Goal: Information Seeking & Learning: Check status

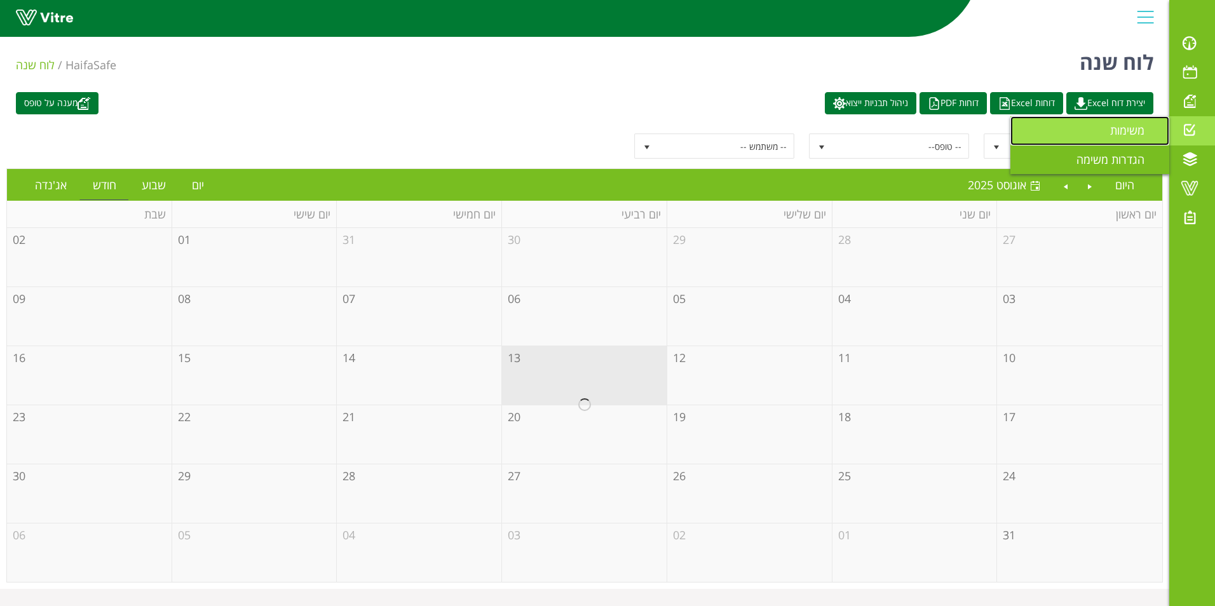
click at [1100, 135] on link "משימות" at bounding box center [1089, 130] width 159 height 29
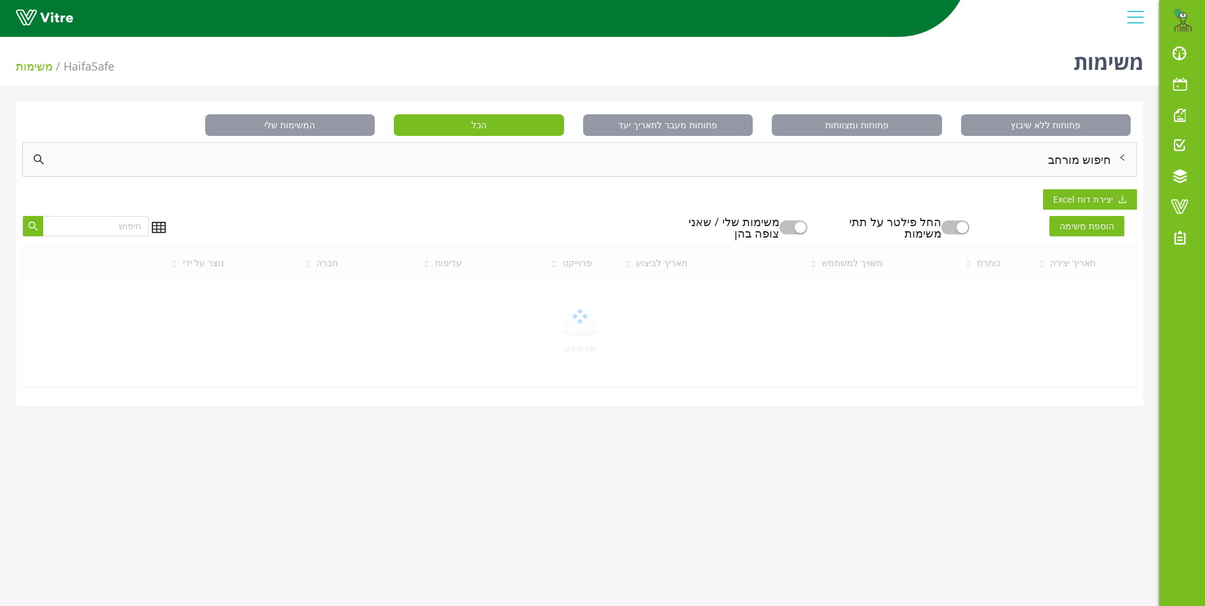
click at [1089, 156] on div "חיפוש מורחב" at bounding box center [580, 159] width 1114 height 33
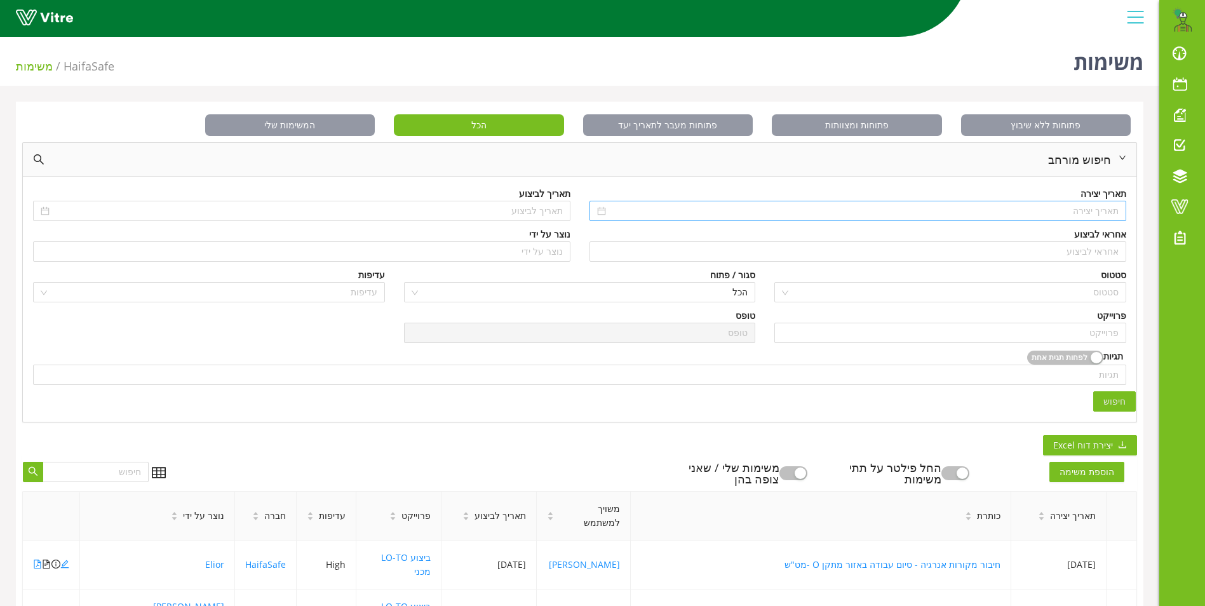
click at [1081, 212] on input at bounding box center [864, 211] width 511 height 14
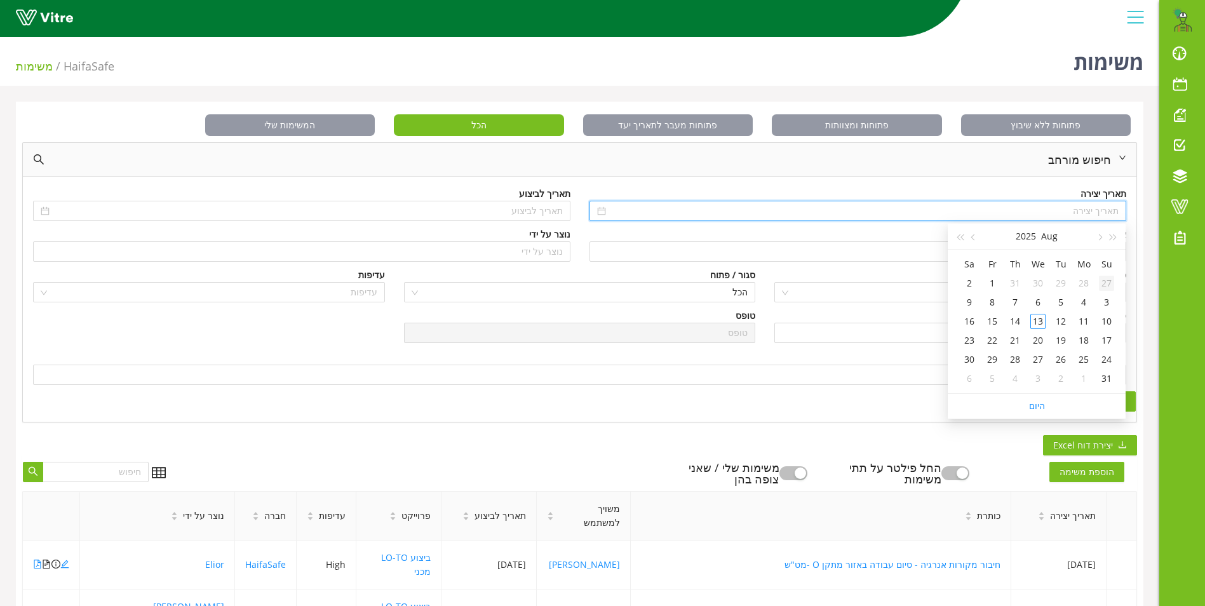
type input "27/07/2025"
click at [1114, 240] on span "button" at bounding box center [1114, 237] width 6 height 6
type input "13/08/2023"
click at [1107, 316] on div "13" at bounding box center [1106, 321] width 15 height 15
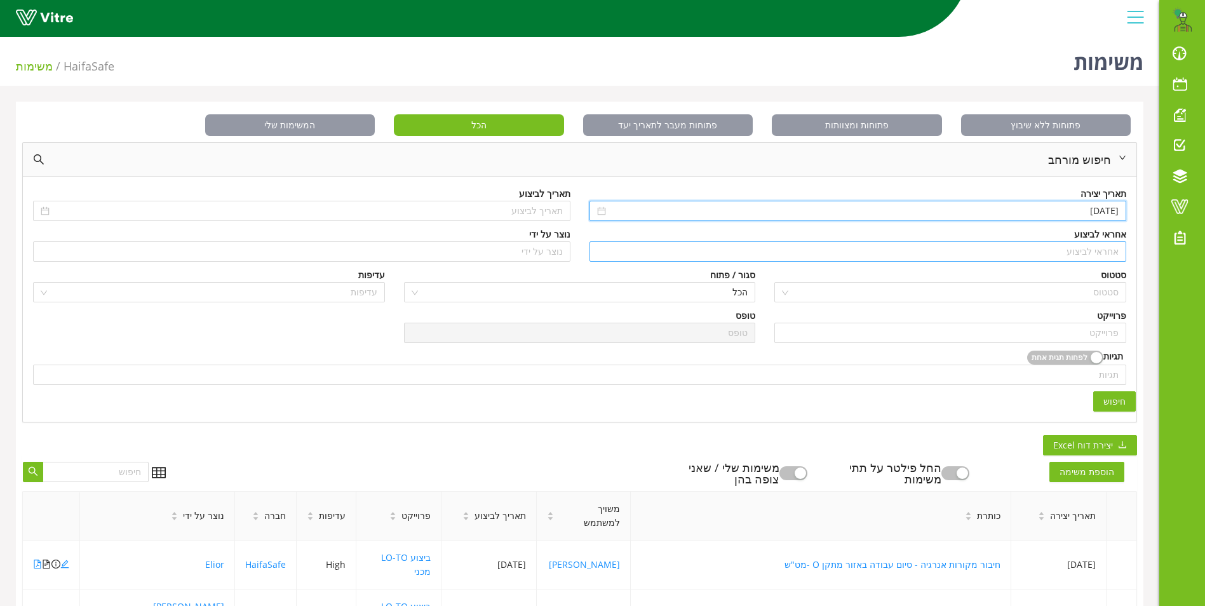
click at [1106, 250] on input "search" at bounding box center [858, 251] width 522 height 19
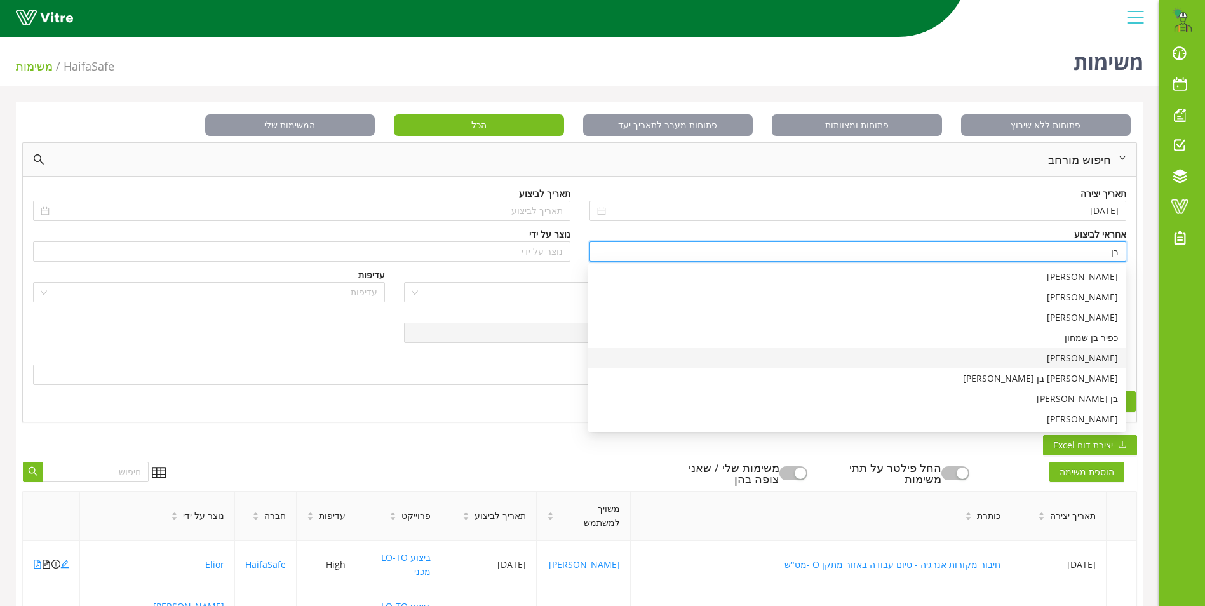
click at [1105, 355] on div "בן שרעבי" at bounding box center [857, 358] width 522 height 14
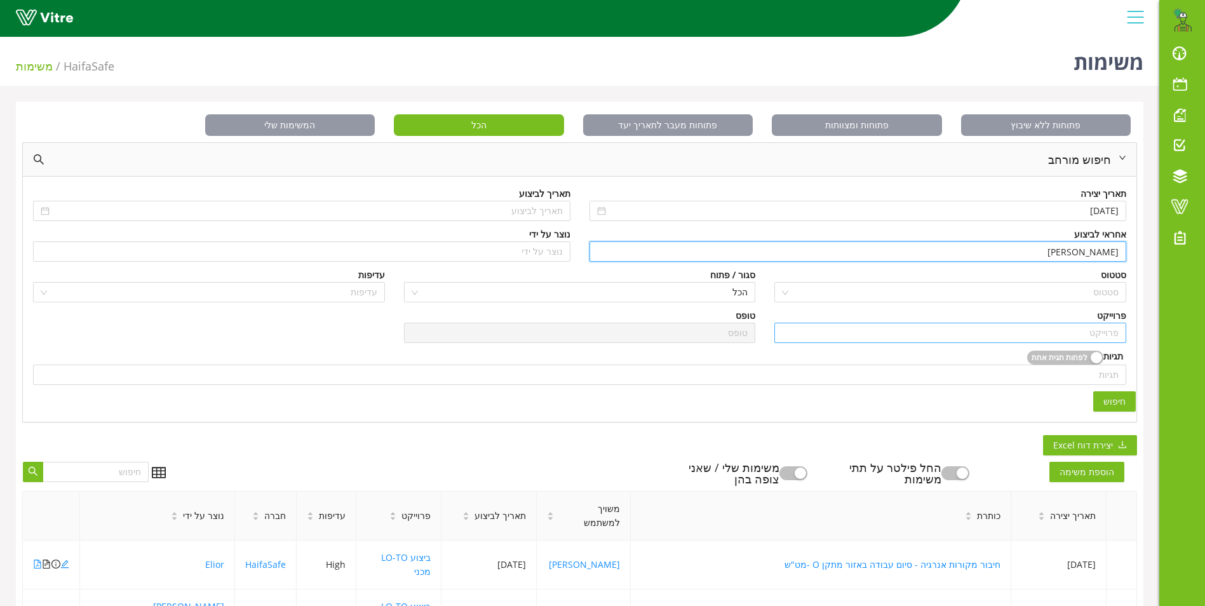
type input "בן שרעבי"
click at [1091, 324] on input "search" at bounding box center [950, 332] width 337 height 19
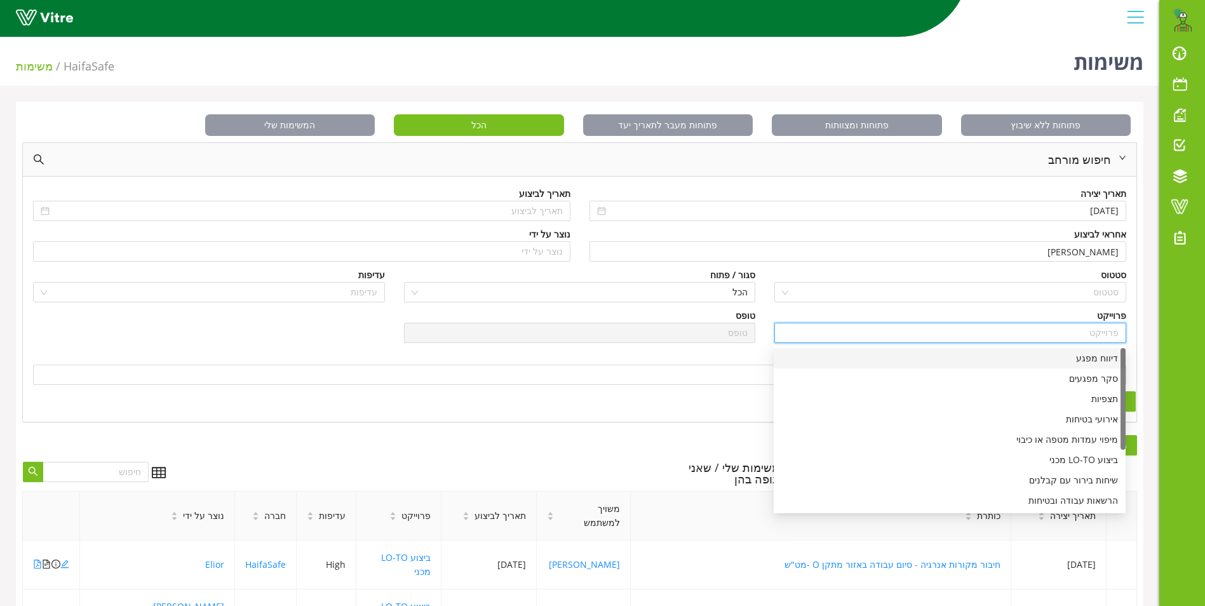
click at [1092, 360] on div "דיווח מפגע" at bounding box center [950, 358] width 337 height 14
type input "דיווח מפגע"
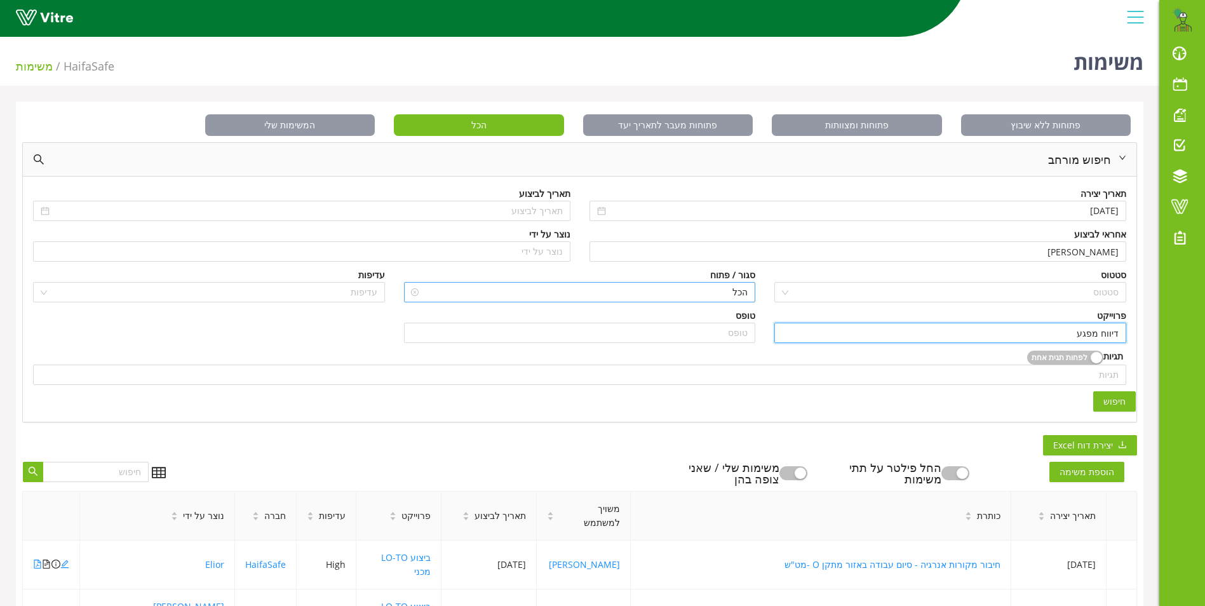
click at [725, 297] on span "הכל" at bounding box center [580, 292] width 337 height 19
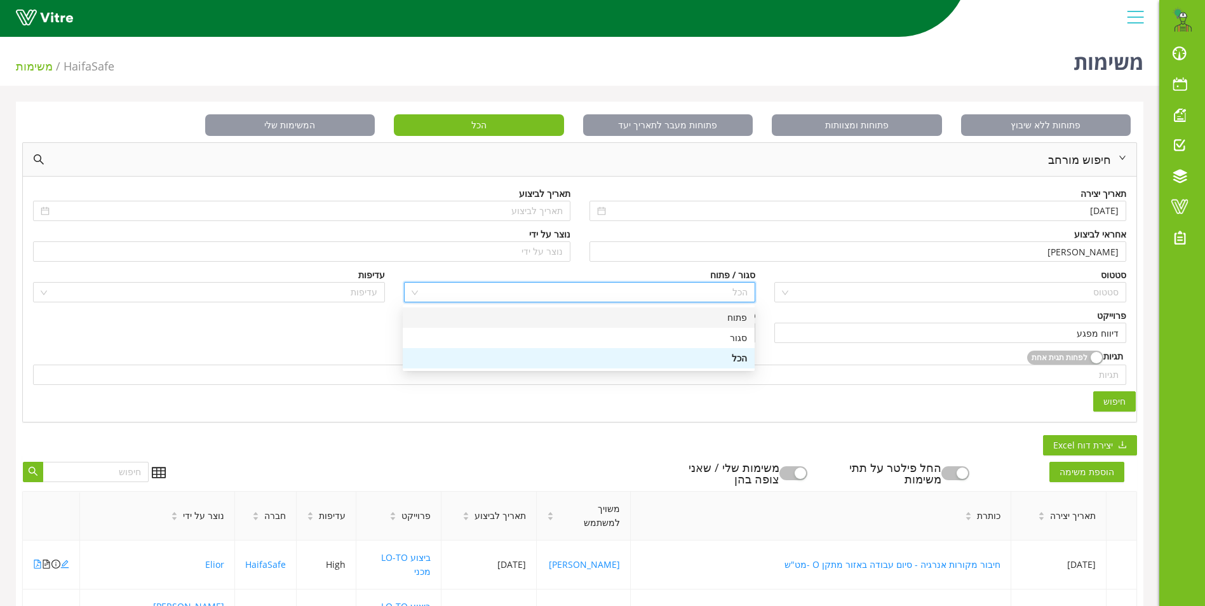
click at [731, 316] on div "פתוח" at bounding box center [578, 318] width 337 height 14
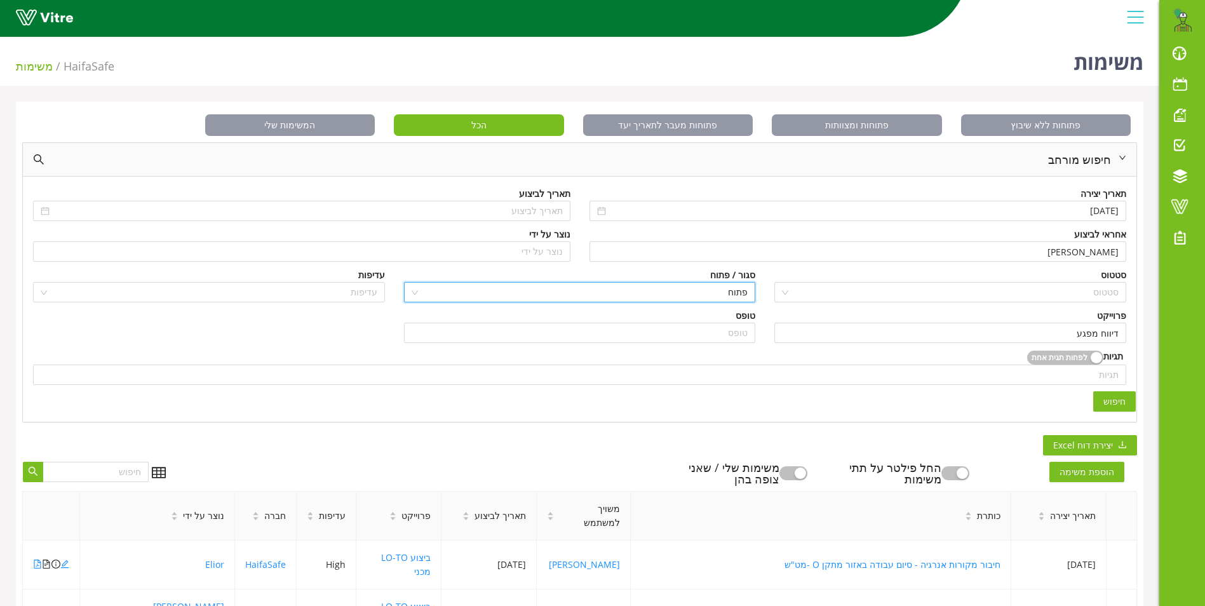
click at [1114, 397] on span "חיפוש" at bounding box center [1115, 402] width 22 height 14
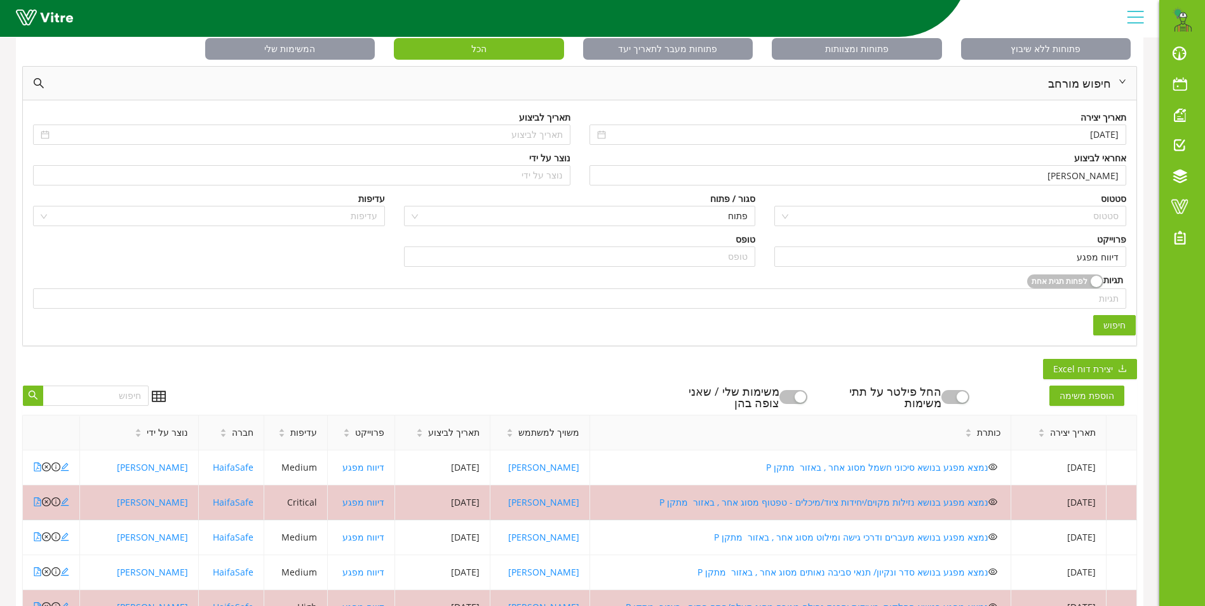
scroll to position [318, 0]
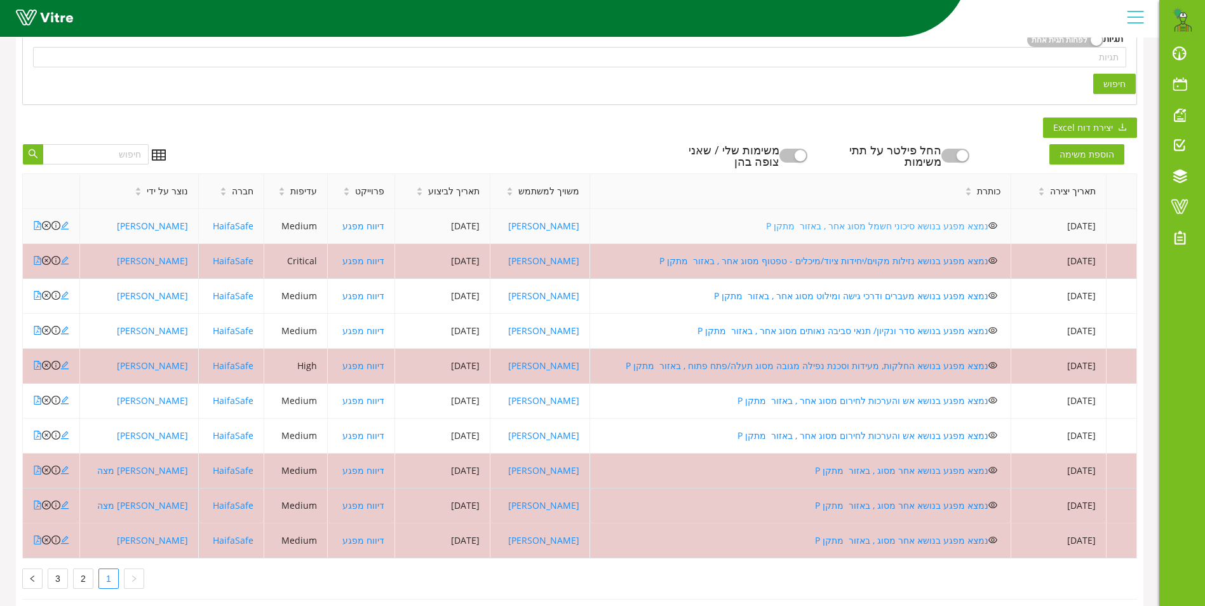
click at [825, 224] on link "נמצא מפגע בנושא סיכוני חשמל מסוג אחר , באזור מתקן P" at bounding box center [877, 226] width 222 height 12
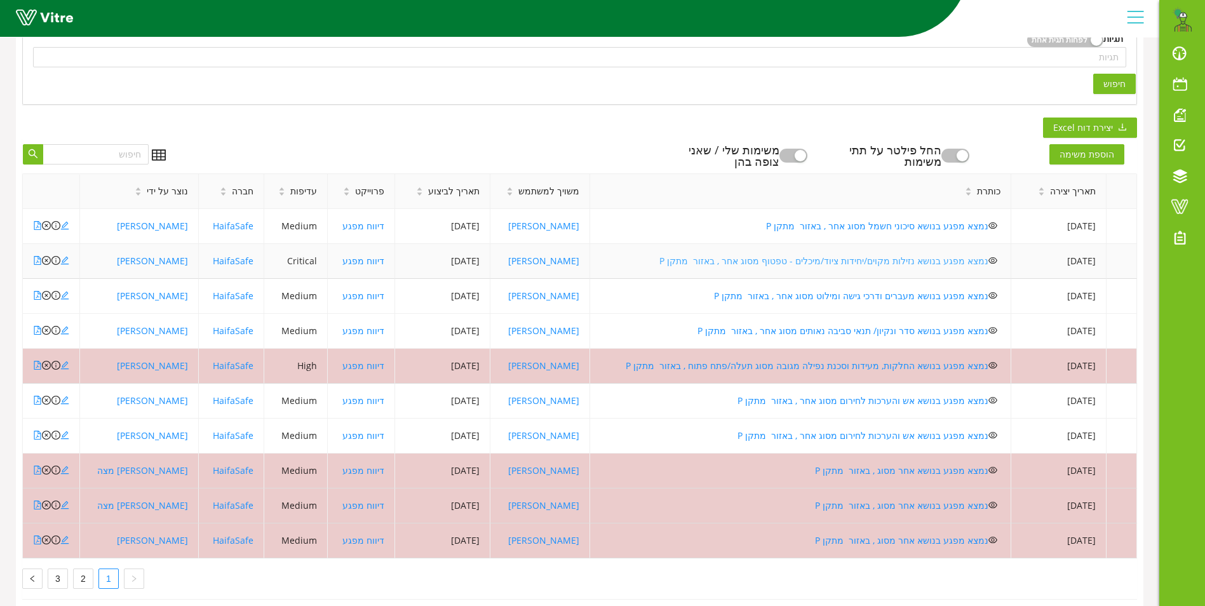
click at [734, 261] on link "נמצא מפגע בנושא נזילות מקוים/יחידות ציוד/מיכלים - טפטוף מסוג אחר , באזור מתקן P" at bounding box center [824, 261] width 329 height 12
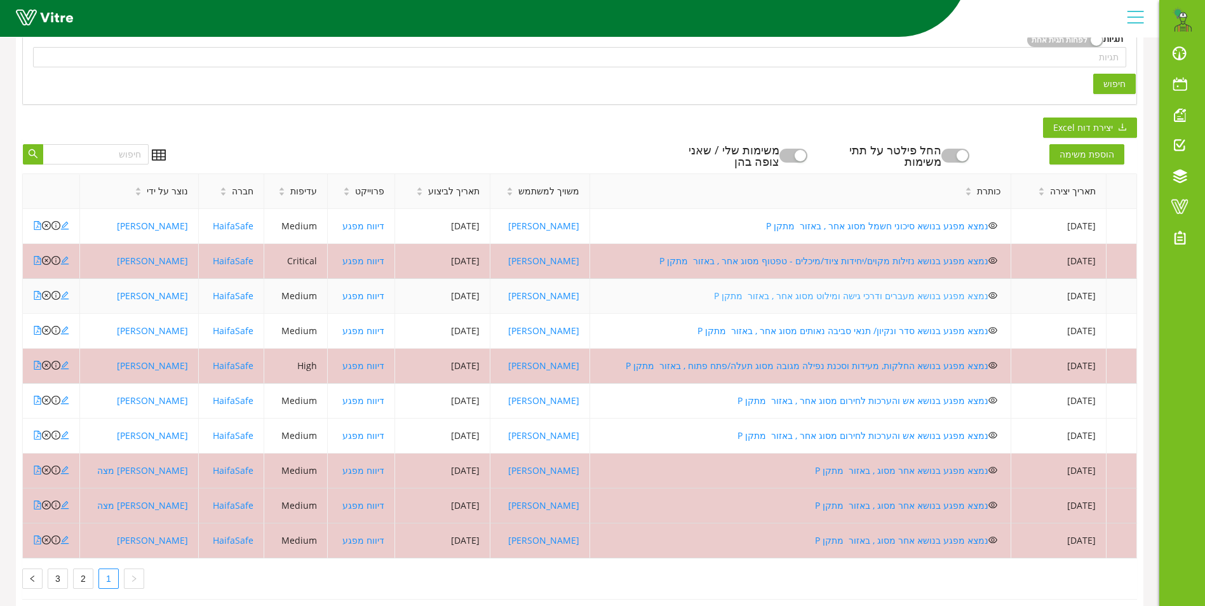
click at [815, 294] on link "נמצא מפגע בנושא מעברים ודרכי גישה ומילוט מסוג אחר , באזור מתקן P" at bounding box center [851, 296] width 274 height 12
click at [853, 330] on link "נמצא מפגע בנושא סדר ונקיון/ תנאי סביבה נאותים מסוג אחר , באזור מתקן P" at bounding box center [843, 331] width 291 height 12
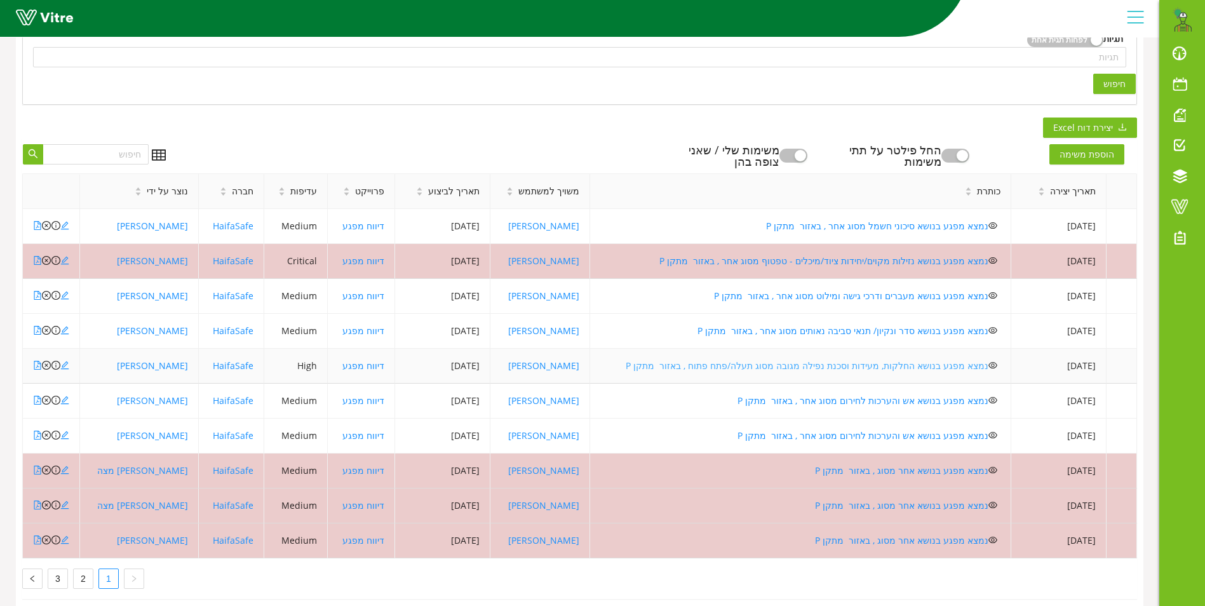
click at [780, 365] on link "נמצא מפגע בנושא החלקות, מעידות וסכנת נפילה מגובה מסוג תעלה/פתח פתוח , באזור מתק…" at bounding box center [807, 366] width 363 height 12
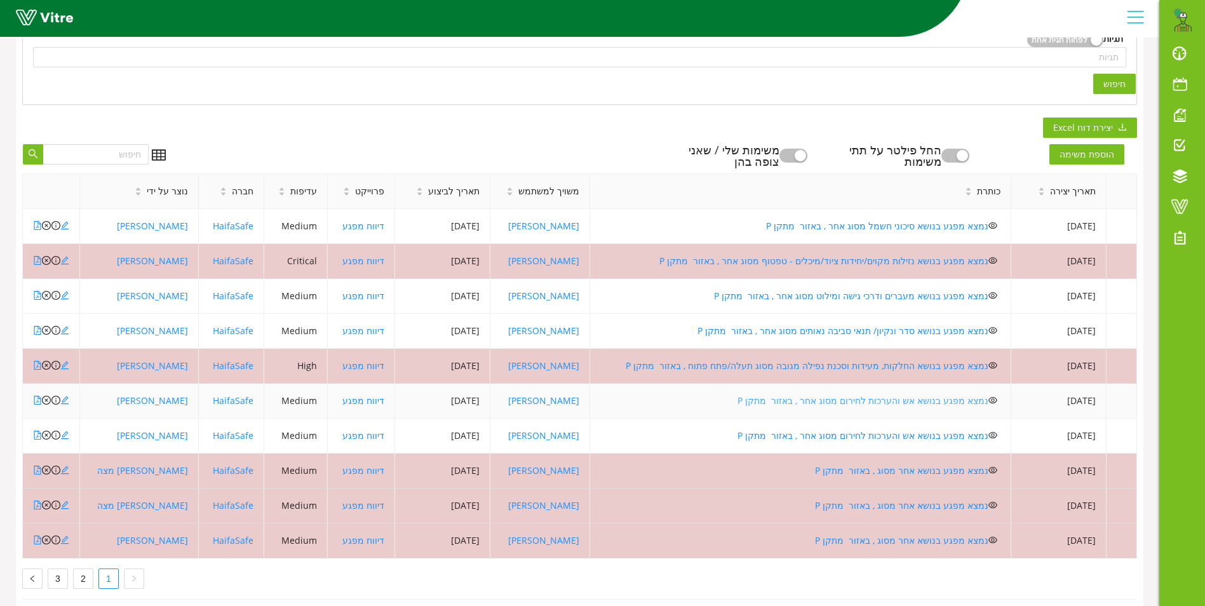
click at [821, 400] on link "נמצא מפגע בנושא אש והערכות לחירום מסוג אחר , באזור מתקן P" at bounding box center [863, 401] width 251 height 12
click at [784, 433] on link "נמצא מפגע בנושא אש והערכות לחירום מסוג אחר , באזור מתקן P" at bounding box center [863, 436] width 251 height 12
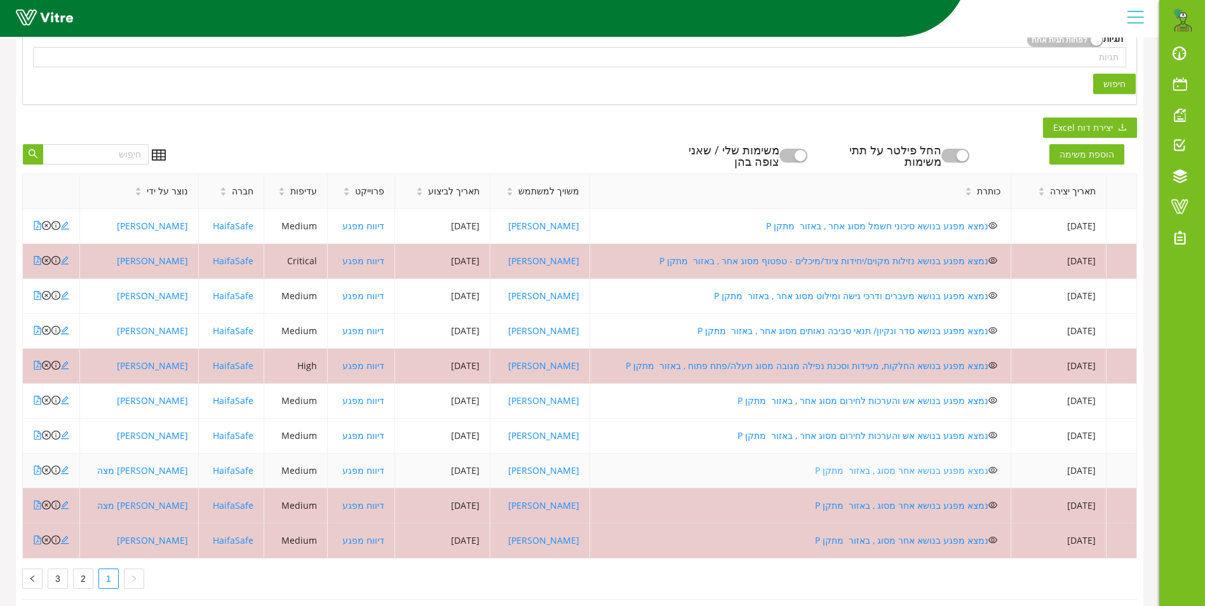
click at [867, 470] on link "נמצא מפגע בנושא אחר מסוג , באזור מתקן P" at bounding box center [901, 470] width 173 height 12
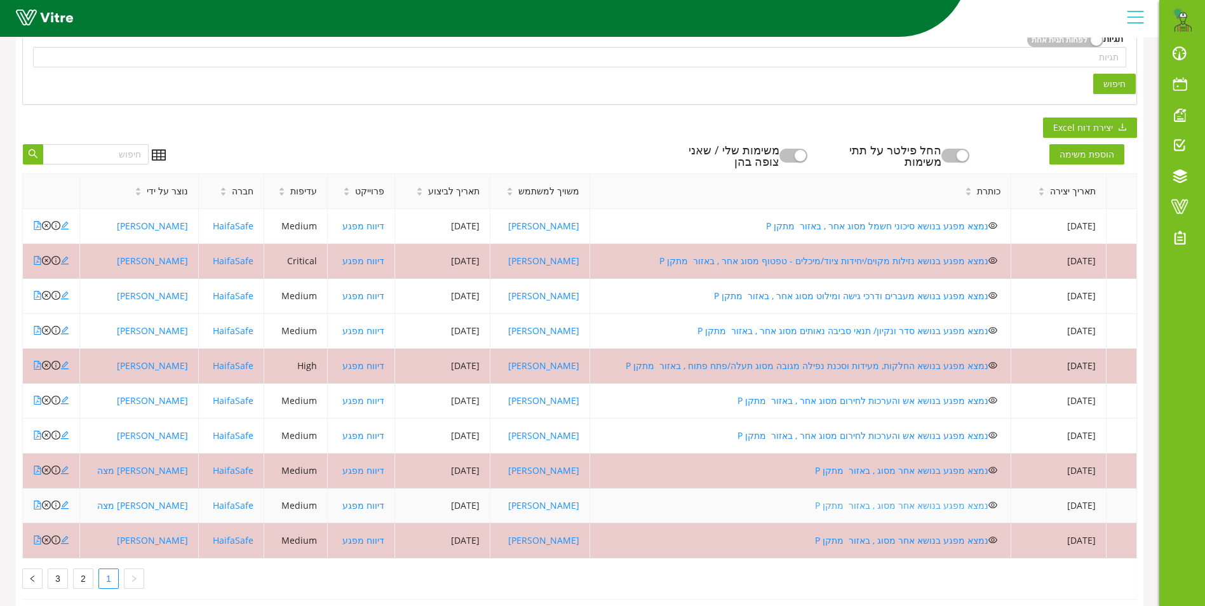
click at [850, 503] on link "נמצא מפגע בנושא אחר מסוג , באזור מתקן P" at bounding box center [901, 505] width 173 height 12
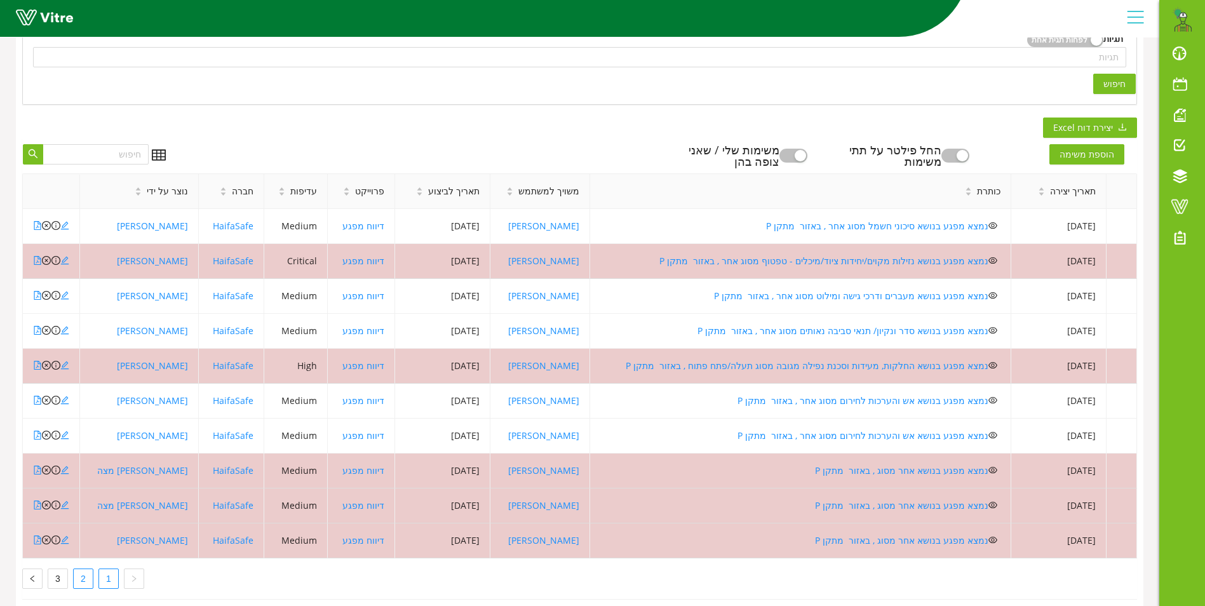
click at [83, 576] on link "2" at bounding box center [83, 578] width 19 height 19
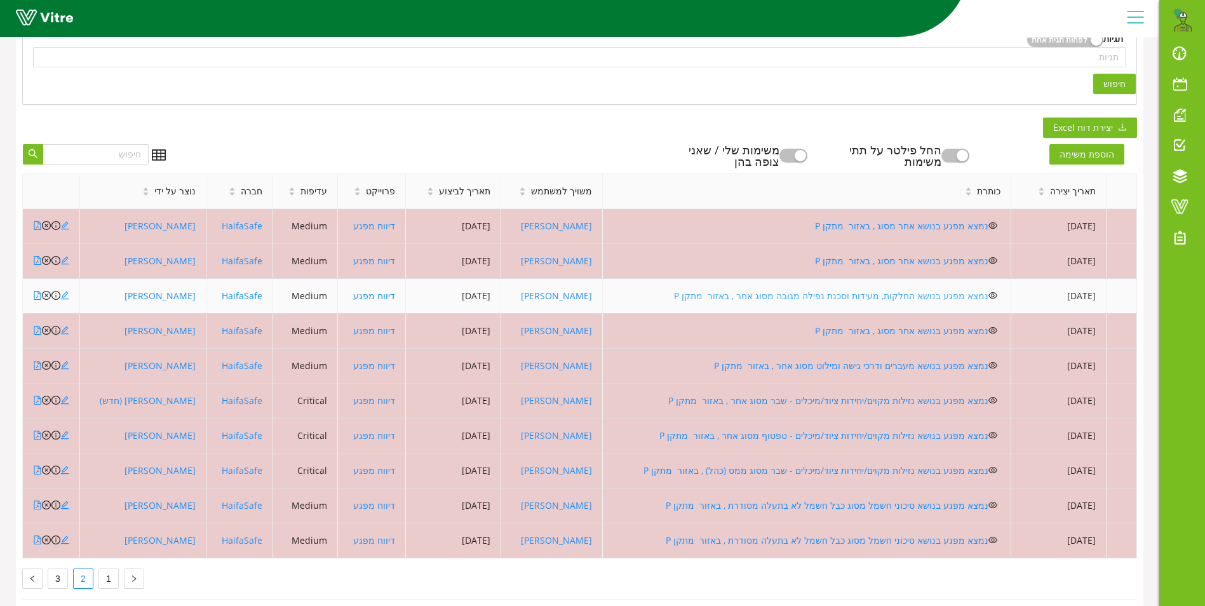
click at [810, 294] on link "נמצא מפגע בנושא החלקות, מעידות וסכנת נפילה מגובה מסוג אחר , באזור מתקן P" at bounding box center [831, 296] width 315 height 12
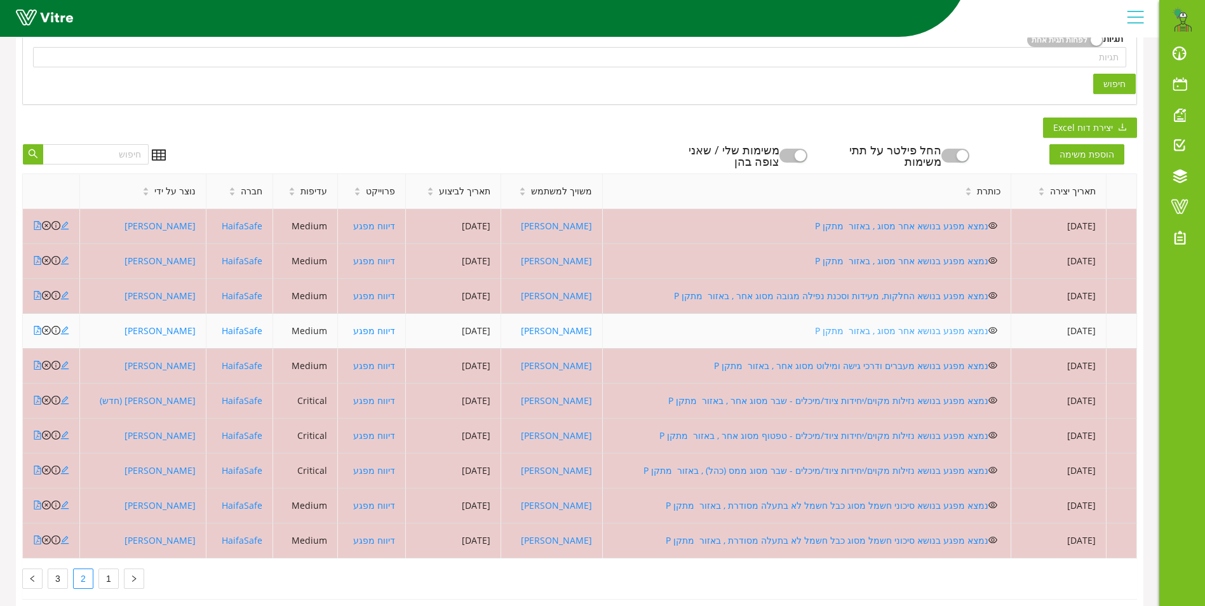
click at [889, 330] on link "נמצא מפגע בנושא אחר מסוג , באזור מתקן P" at bounding box center [901, 331] width 173 height 12
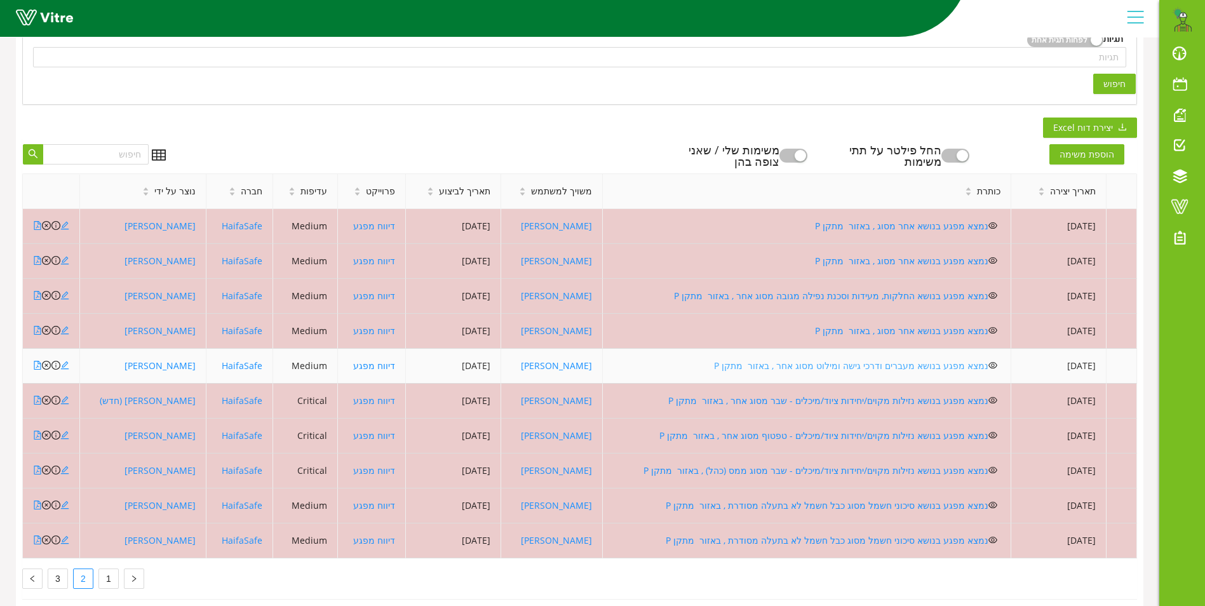
click at [821, 365] on link "נמצא מפגע בנושא מעברים ודרכי גישה ומילוט מסוג אחר , באזור מתקן P" at bounding box center [851, 366] width 274 height 12
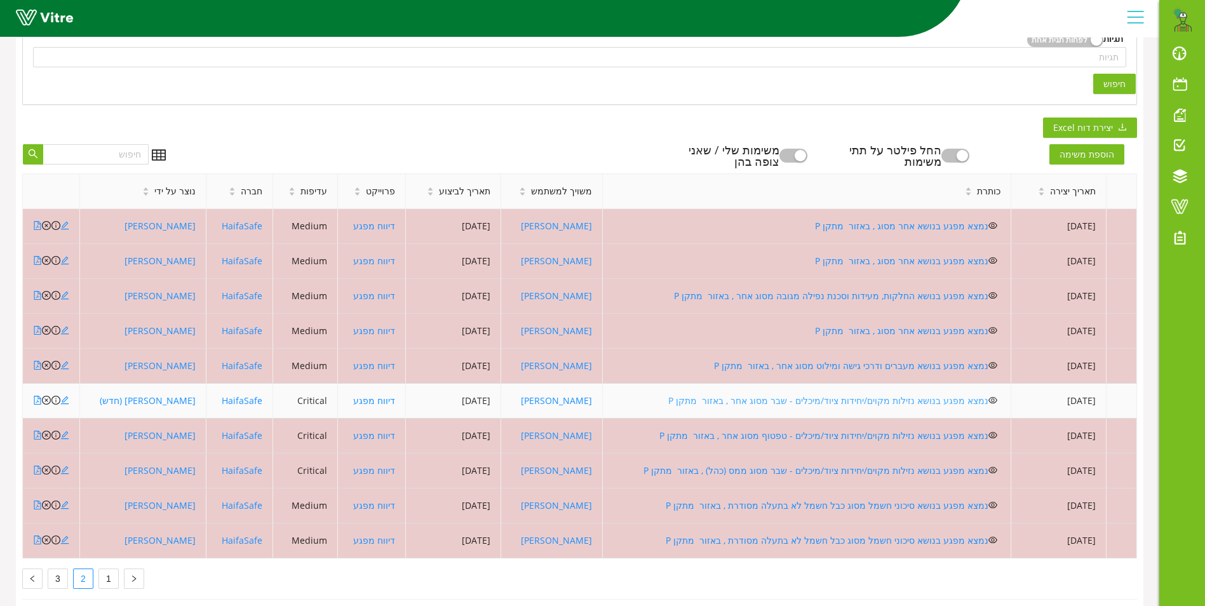
click at [778, 395] on link "נמצא מפגע בנושא נזילות מקוים/יחידות ציוד/מיכלים - שבר מסוג אחר , באזור מתקן P" at bounding box center [828, 401] width 320 height 12
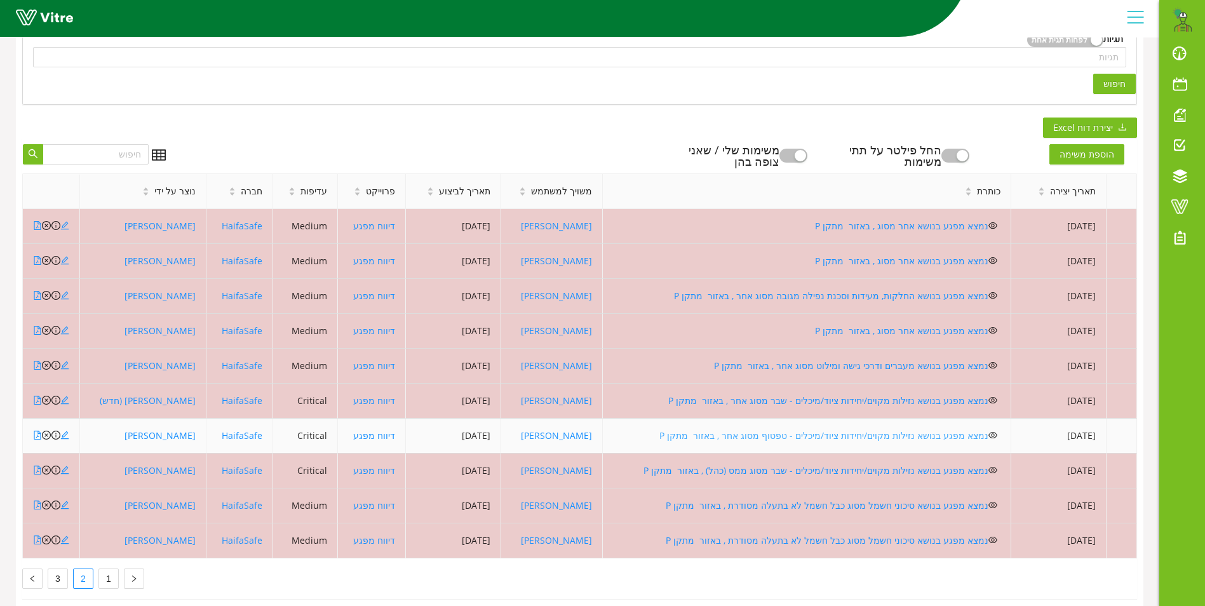
click at [808, 430] on link "נמצא מפגע בנושא נזילות מקוים/יחידות ציוד/מיכלים - טפטוף מסוג אחר , באזור מתקן P" at bounding box center [824, 436] width 329 height 12
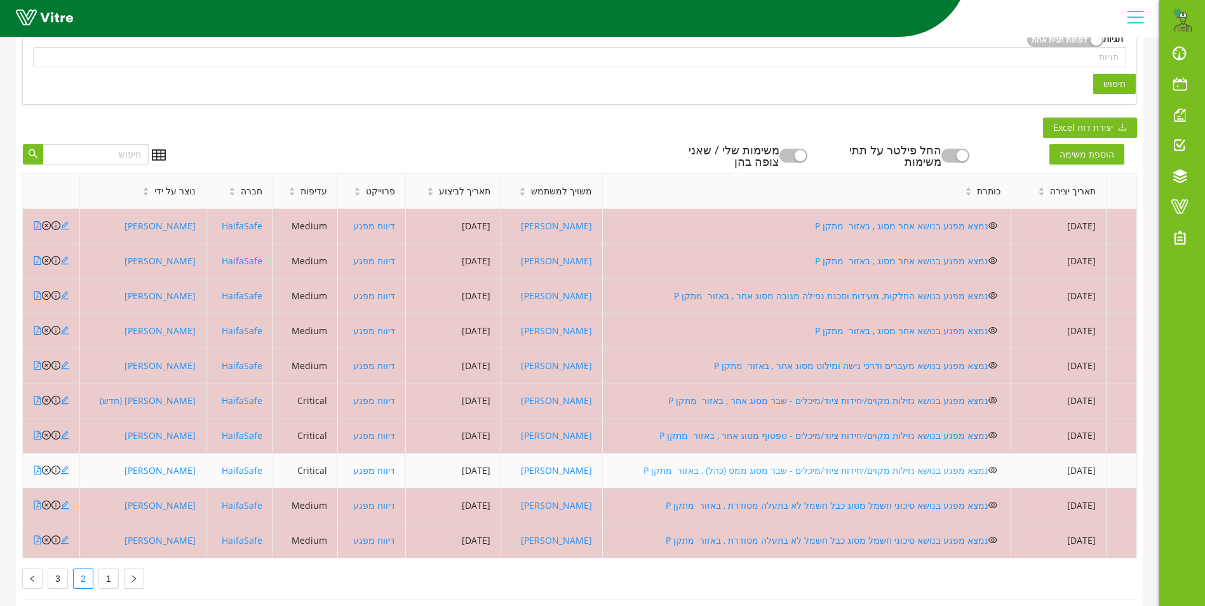
click at [735, 468] on link "נמצא מפגע בנושא נזילות מקוים/יחידות ציוד/מיכלים - שבר מסוג ממס (כהל) , באזור מת…" at bounding box center [816, 470] width 345 height 12
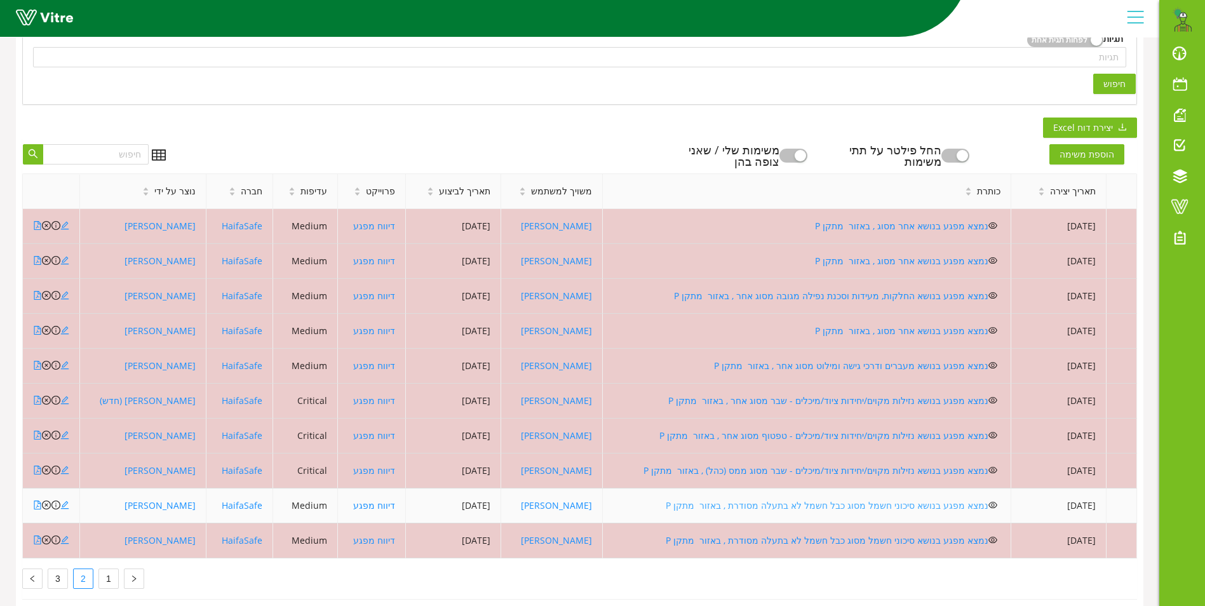
click at [780, 504] on link "נמצא מפגע בנושא סיכוני חשמל מסוג כבל חשמל לא בתעלה מסודרת , באזור מתקן P" at bounding box center [827, 505] width 323 height 12
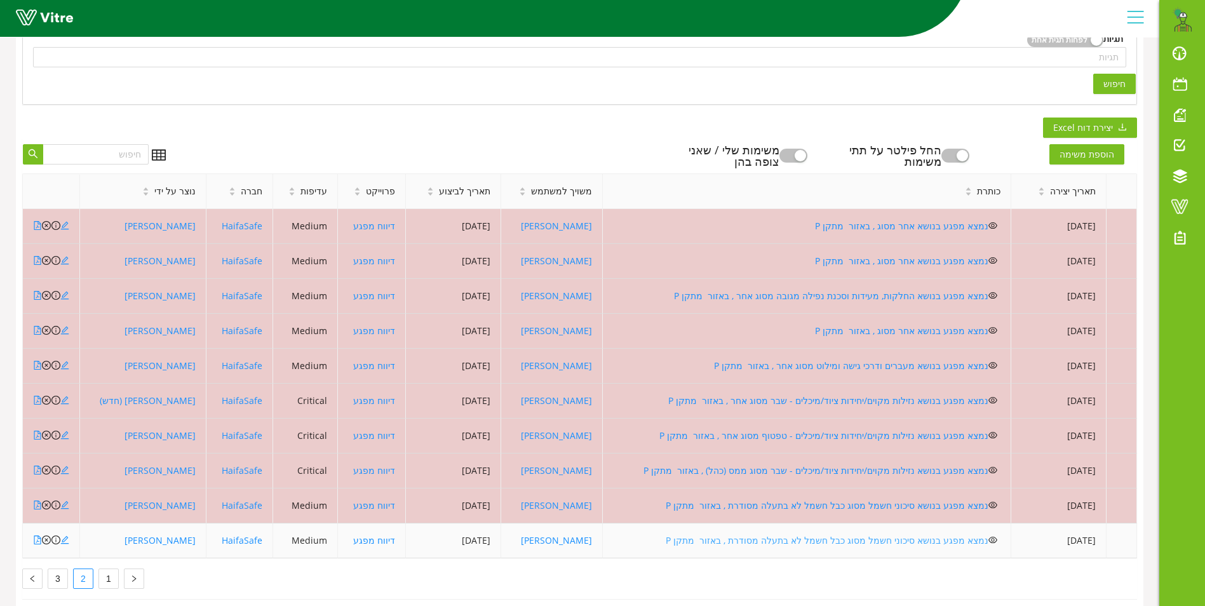
click at [809, 545] on link "נמצא מפגע בנושא סיכוני חשמל מסוג כבל חשמל לא בתעלה מסודרת , באזור מתקן P" at bounding box center [827, 540] width 323 height 12
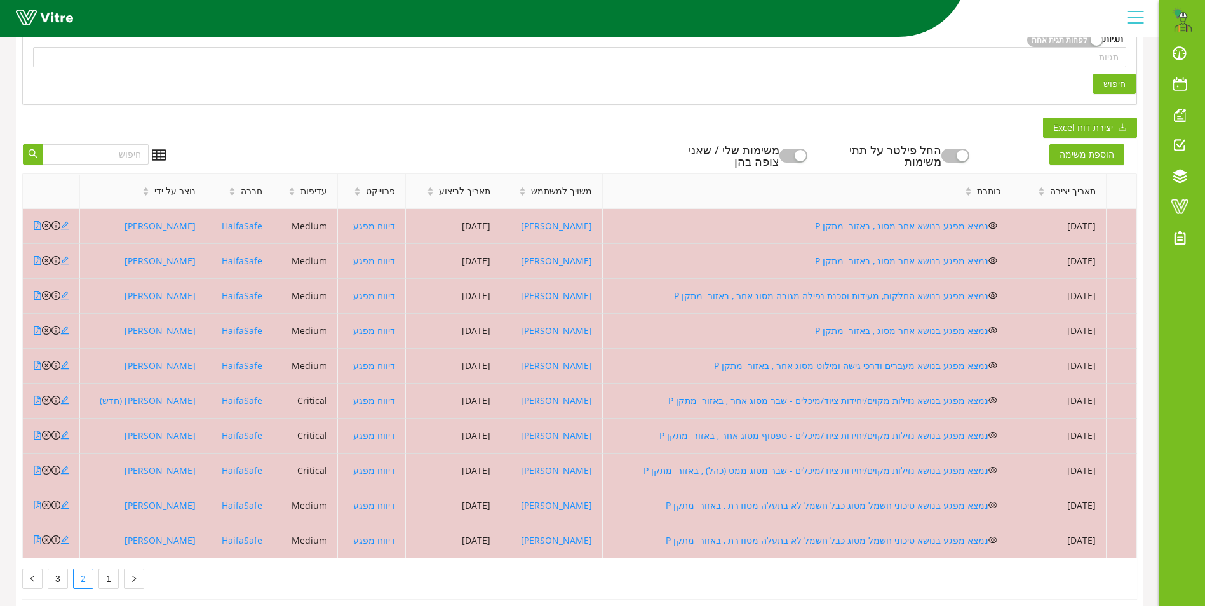
click at [57, 567] on div "תאריך יצירה כותרת משויך למשתמש תאריך לביצוע פרוייקט עדיפות חברה נוצר על ידי 05/…" at bounding box center [579, 381] width 1115 height 416
click at [57, 579] on link "3" at bounding box center [57, 578] width 19 height 19
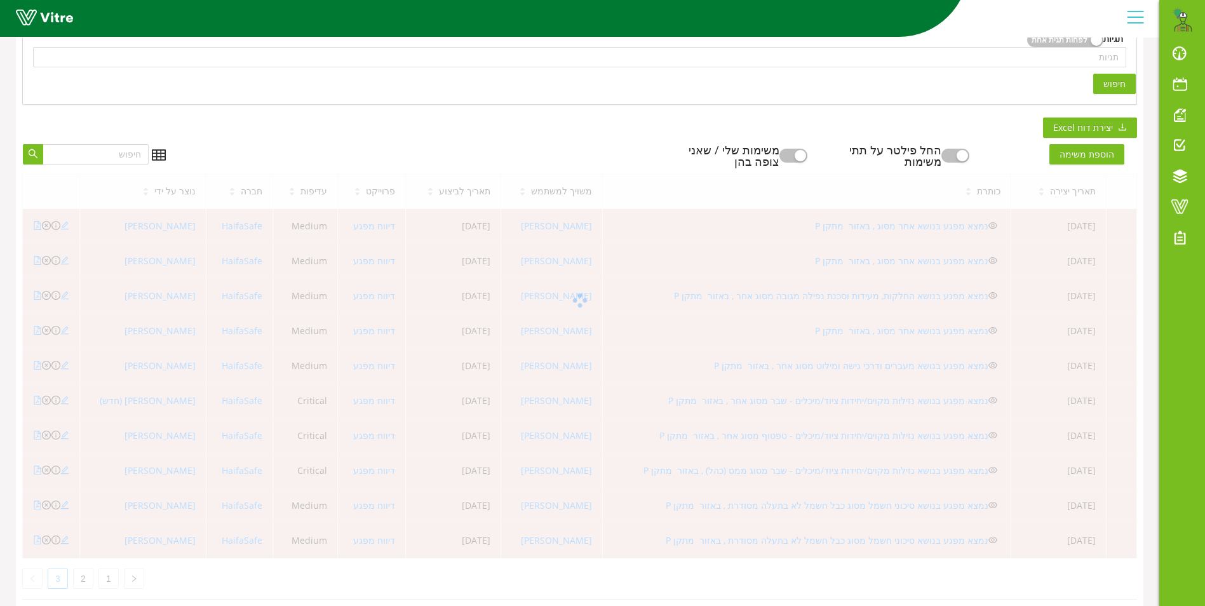
scroll to position [165, 0]
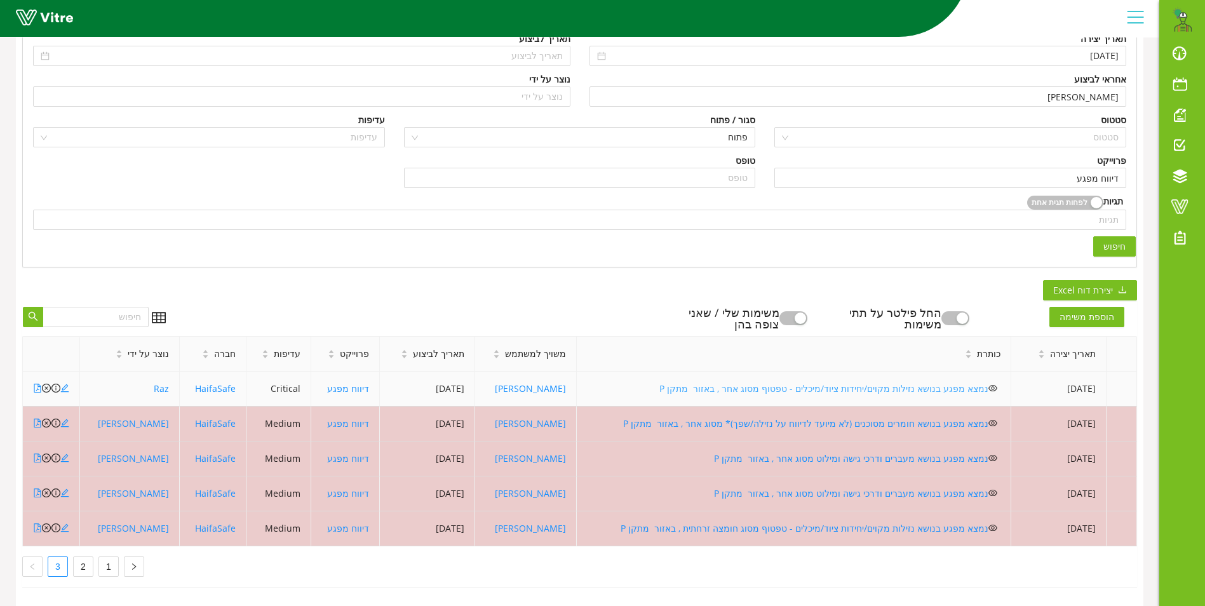
click at [741, 383] on link "נמצא מפגע בנושא נזילות מקוים/יחידות ציוד/מיכלים - טפטוף מסוג אחר , באזור מתקן P" at bounding box center [824, 389] width 329 height 12
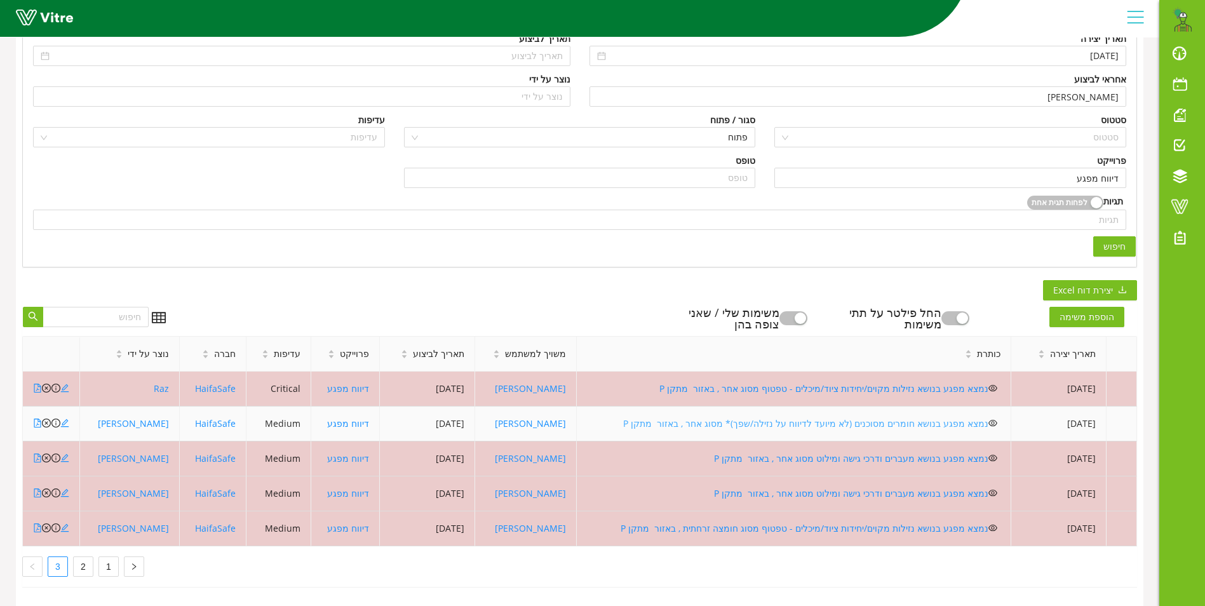
click at [747, 417] on link "נמצא מפגע בנושא חומרים מסוכנים (לא מיועד לדיווח על נזילה/שפך)* מסוג אחר , באזור…" at bounding box center [805, 423] width 365 height 12
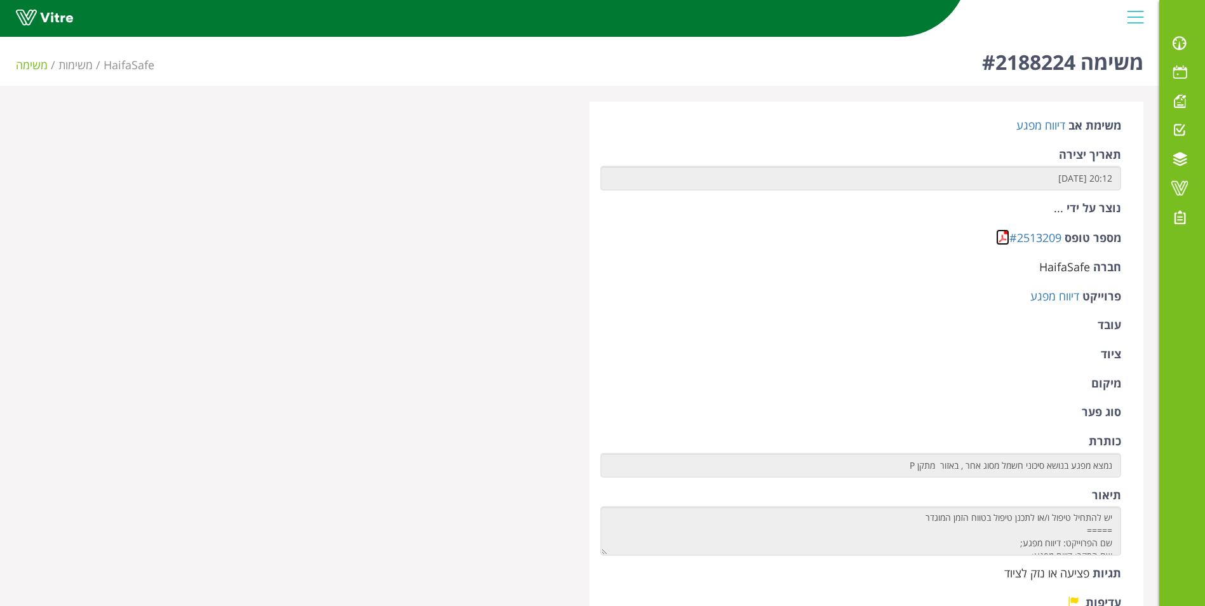
click at [1001, 240] on link at bounding box center [1002, 237] width 13 height 16
click at [1003, 234] on link at bounding box center [1002, 237] width 13 height 16
click at [1010, 237] on link "#2507814" at bounding box center [1036, 237] width 52 height 15
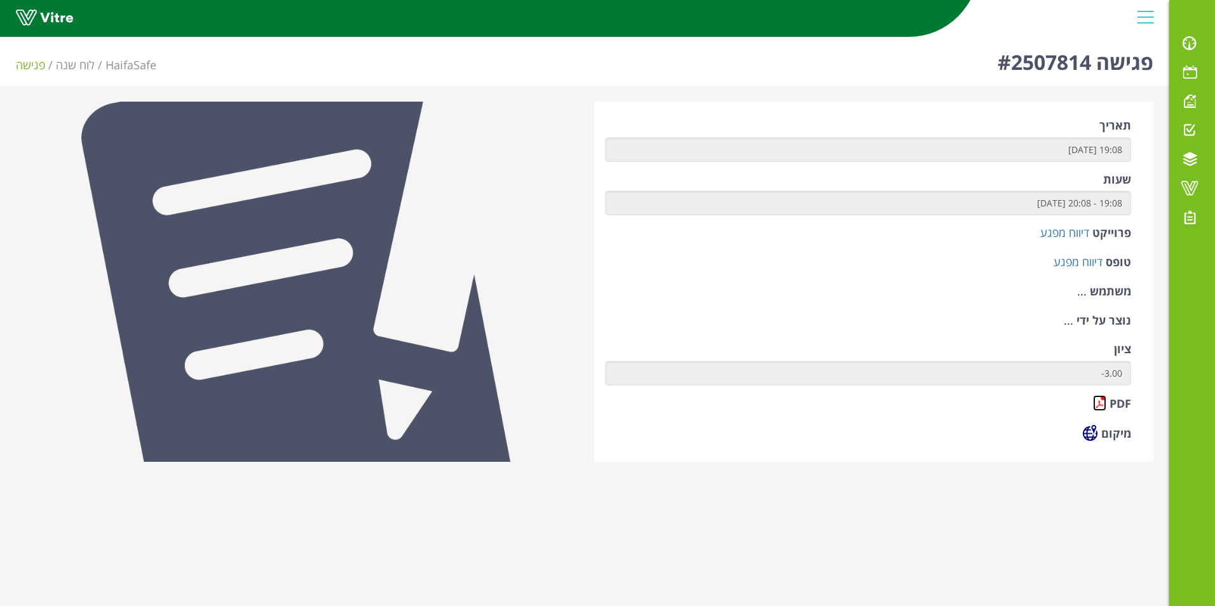
click at [1100, 400] on link at bounding box center [1099, 403] width 13 height 16
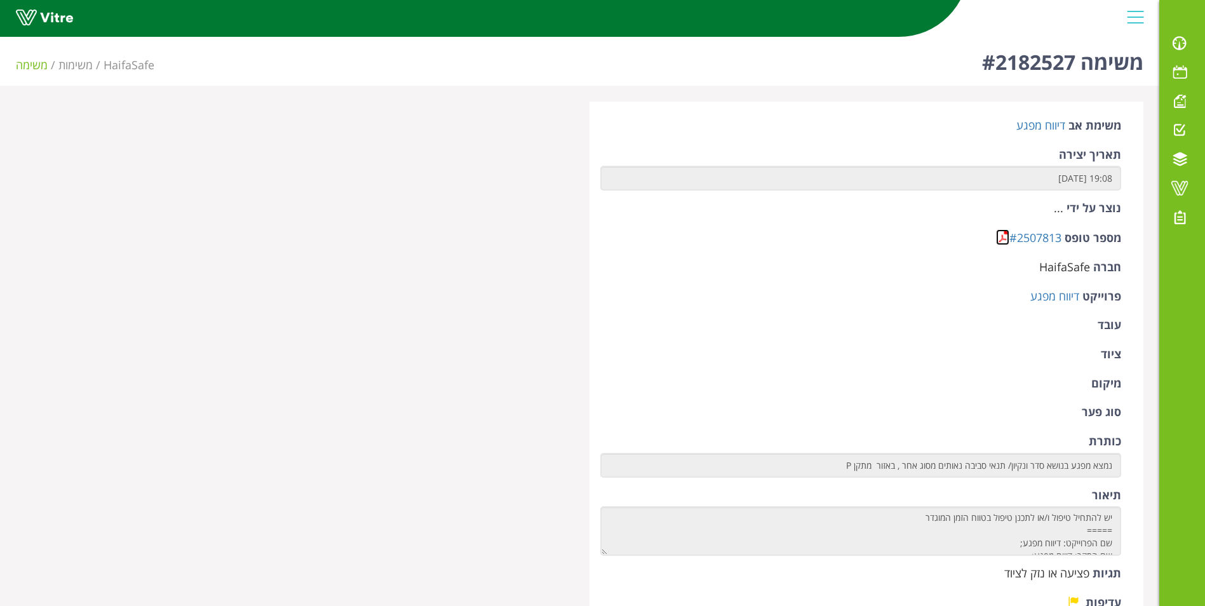
click at [1006, 233] on link at bounding box center [1002, 237] width 13 height 16
click at [1001, 233] on link at bounding box center [1002, 237] width 13 height 16
click at [1008, 235] on link at bounding box center [1002, 237] width 13 height 16
click at [1002, 234] on link at bounding box center [1002, 237] width 13 height 16
click at [998, 239] on link at bounding box center [1002, 237] width 13 height 16
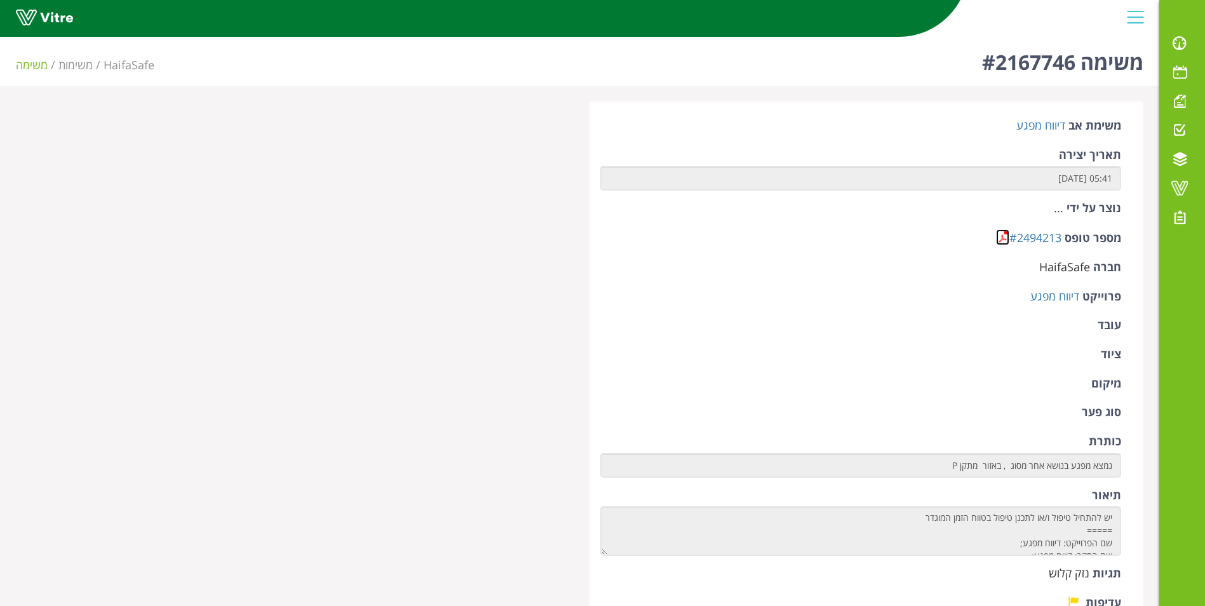
click at [1004, 234] on link at bounding box center [1002, 237] width 13 height 16
click at [999, 231] on link at bounding box center [1002, 237] width 13 height 16
click at [1002, 236] on link at bounding box center [1002, 237] width 13 height 16
click at [1004, 231] on link at bounding box center [1002, 237] width 13 height 16
click at [1003, 240] on link at bounding box center [1002, 237] width 13 height 16
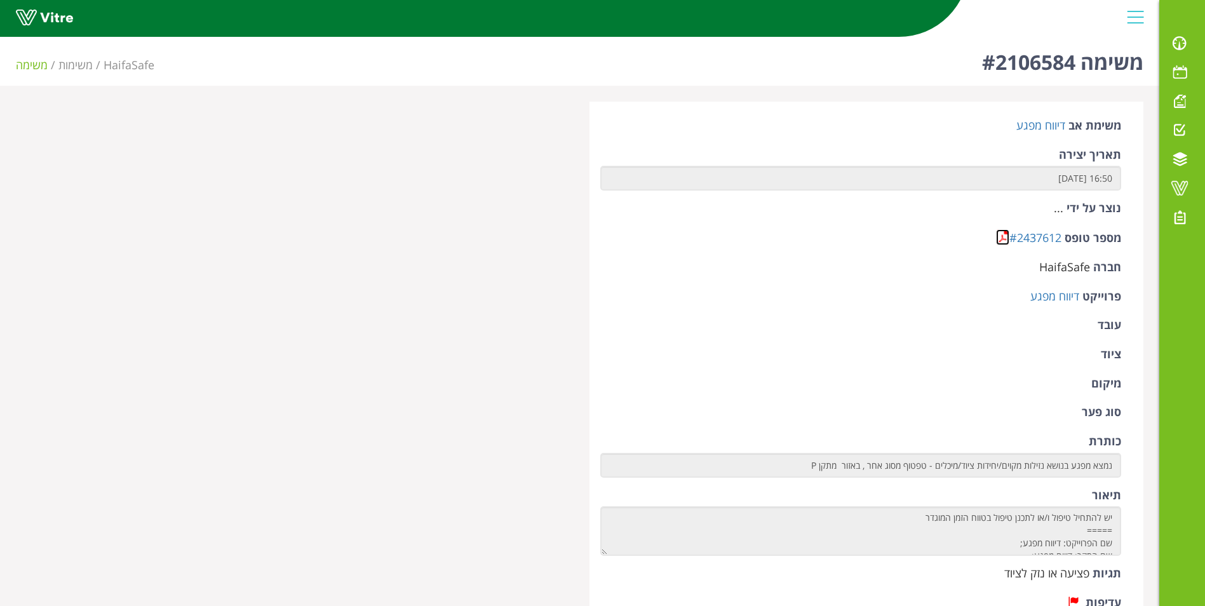
click at [1001, 243] on link at bounding box center [1002, 237] width 13 height 16
click at [999, 235] on link at bounding box center [1002, 237] width 13 height 16
click at [999, 240] on link at bounding box center [1002, 237] width 13 height 16
click at [999, 234] on link at bounding box center [1002, 237] width 13 height 16
click at [1003, 238] on link at bounding box center [1002, 237] width 13 height 16
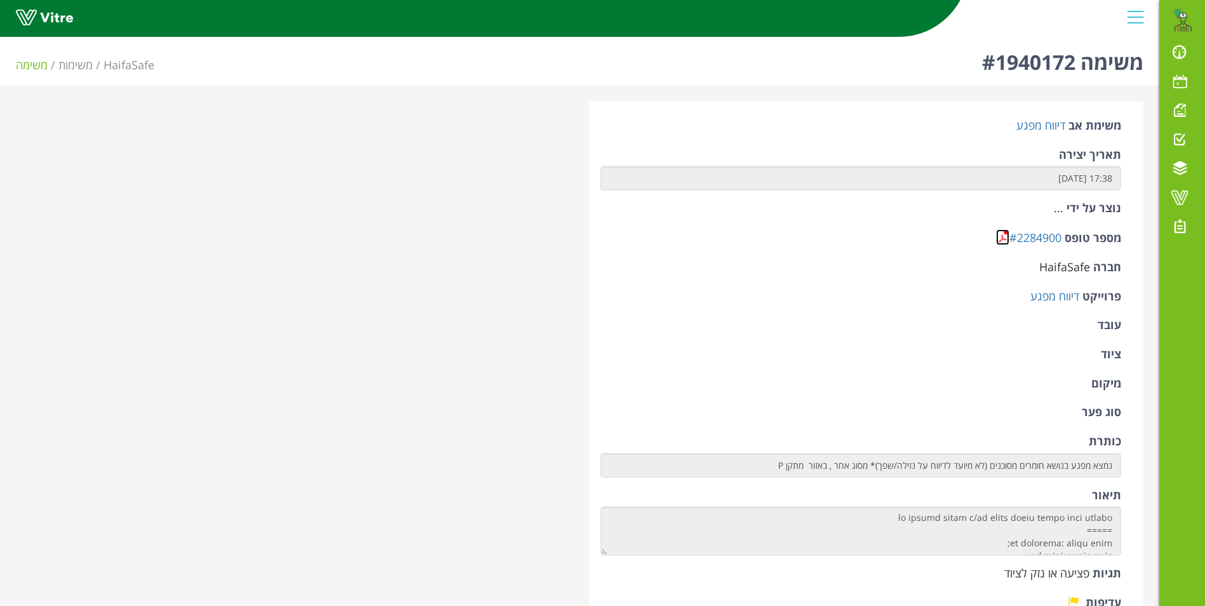
click at [1001, 235] on link at bounding box center [1002, 237] width 13 height 16
